Goal: Task Accomplishment & Management: Manage account settings

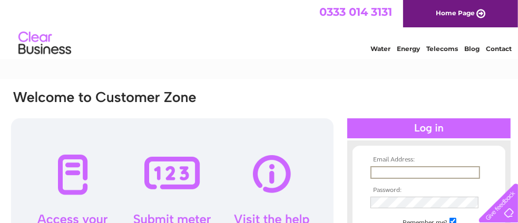
click at [378, 170] on input "text" at bounding box center [425, 173] width 110 height 13
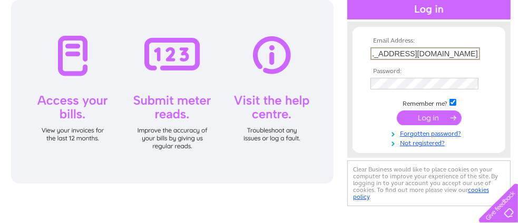
scroll to position [140, 0]
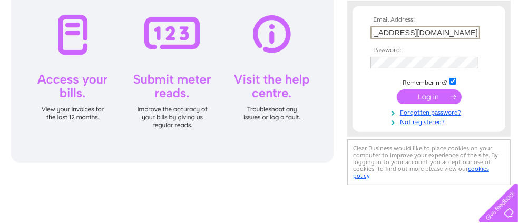
type input "info@richardsmalleytechnicalservices.com"
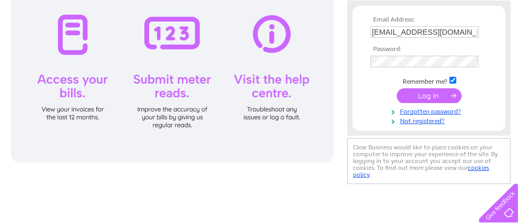
click at [422, 94] on input "submit" at bounding box center [429, 96] width 65 height 15
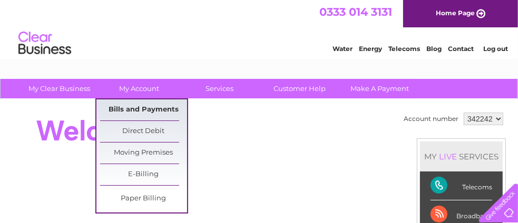
click at [130, 105] on link "Bills and Payments" at bounding box center [143, 110] width 87 height 21
click at [132, 103] on link "Bills and Payments" at bounding box center [143, 110] width 87 height 21
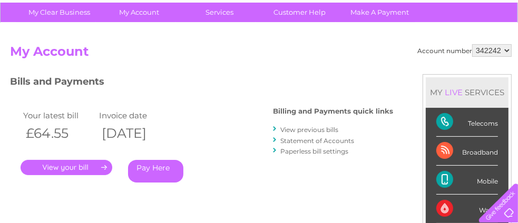
scroll to position [84, 0]
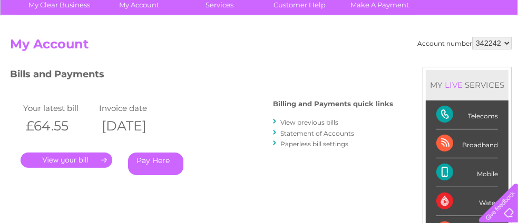
click at [59, 155] on link "." at bounding box center [67, 160] width 92 height 15
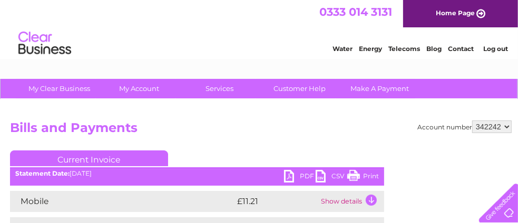
click at [369, 174] on link "Print" at bounding box center [363, 177] width 32 height 15
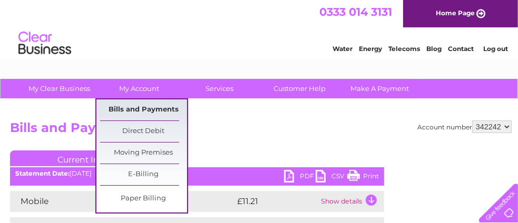
click at [131, 105] on link "Bills and Payments" at bounding box center [143, 110] width 87 height 21
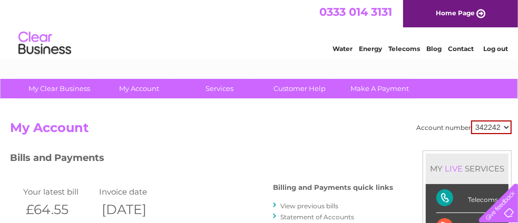
click at [294, 203] on link "View previous bills" at bounding box center [309, 206] width 58 height 8
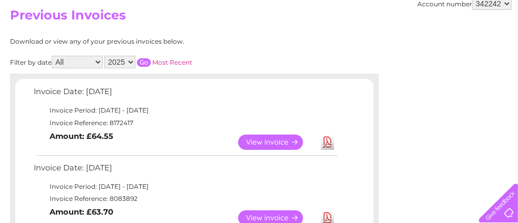
scroll to position [148, 0]
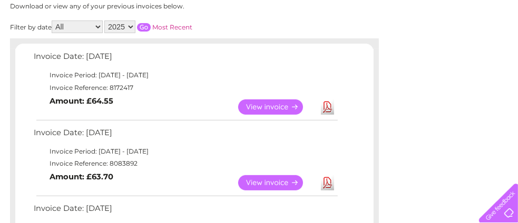
click at [261, 179] on link "View" at bounding box center [276, 182] width 77 height 15
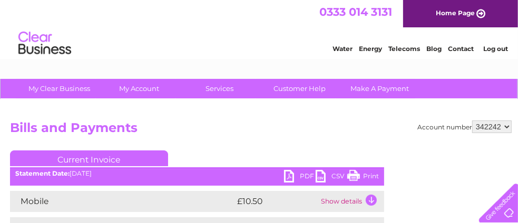
click at [366, 173] on link "Print" at bounding box center [363, 177] width 32 height 15
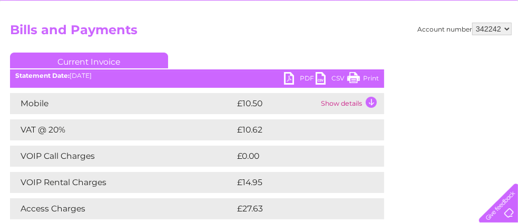
scroll to position [119, 0]
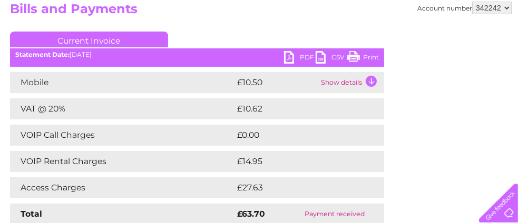
click at [370, 81] on td "Show details" at bounding box center [351, 82] width 66 height 21
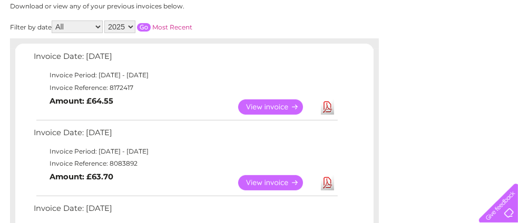
click at [252, 102] on link "View" at bounding box center [276, 107] width 77 height 15
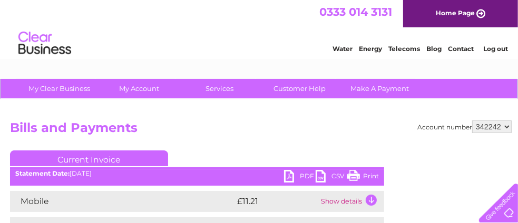
click at [373, 199] on td "Show details" at bounding box center [351, 201] width 66 height 21
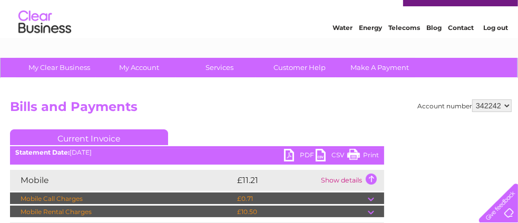
scroll to position [28, 0]
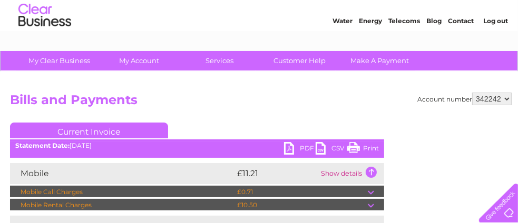
click at [369, 191] on td at bounding box center [376, 192] width 16 height 13
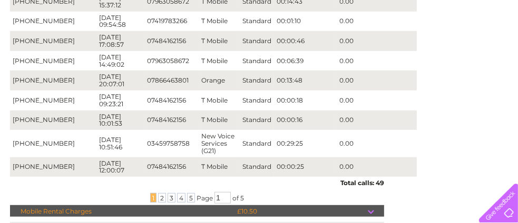
scroll to position [344, 0]
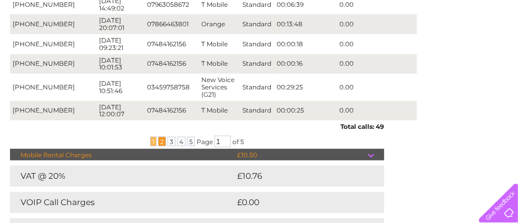
click at [161, 137] on span "2" at bounding box center [162, 141] width 8 height 9
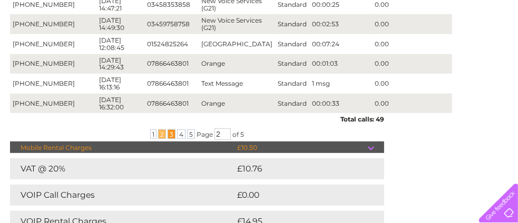
click at [168, 131] on span "3" at bounding box center [172, 134] width 8 height 9
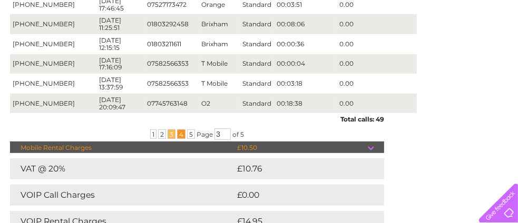
click at [178, 131] on span "4" at bounding box center [181, 134] width 8 height 9
click at [188, 131] on span "5" at bounding box center [191, 134] width 8 height 9
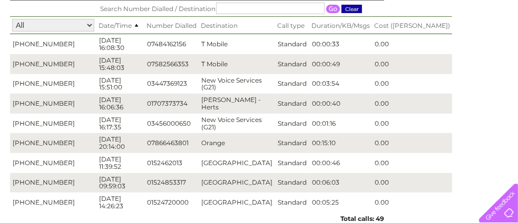
scroll to position [218, 0]
